Goal: Information Seeking & Learning: Learn about a topic

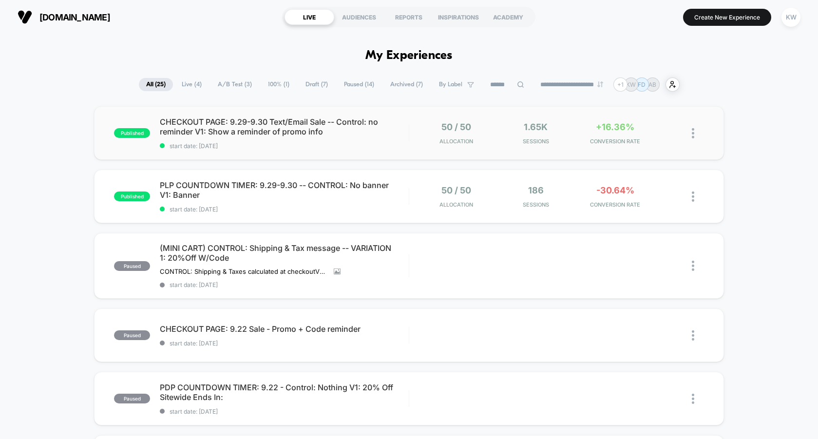
click at [325, 152] on div "published CHECKOUT PAGE: 9.29-9.30 Text/Email Sale -- Control: no reminder V1: …" at bounding box center [409, 133] width 630 height 54
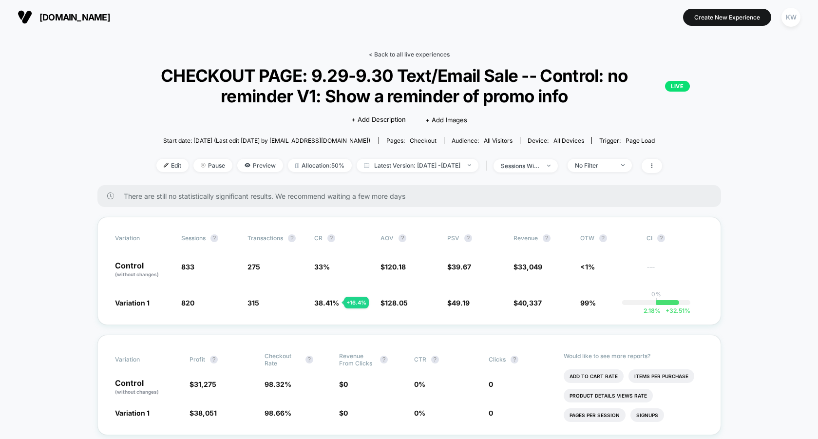
click at [397, 55] on link "< Back to all live experiences" at bounding box center [409, 54] width 81 height 7
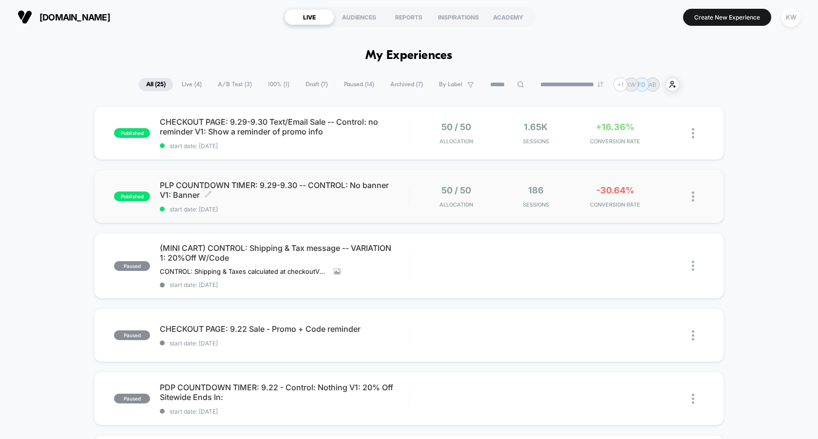
click at [349, 187] on span "PLP COUNTDOWN TIMER: 9.29-9.30 -- CONTROL: No banner V1: Banner Click to edit e…" at bounding box center [284, 189] width 249 height 19
